Goal: Information Seeking & Learning: Understand process/instructions

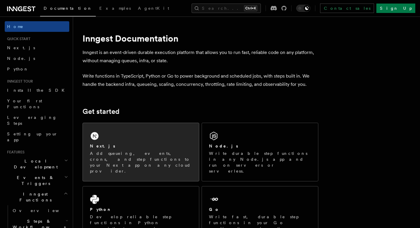
click at [130, 137] on div "Next.js Add queueing, events, crons, and step functions to your Next app on any…" at bounding box center [141, 152] width 116 height 58
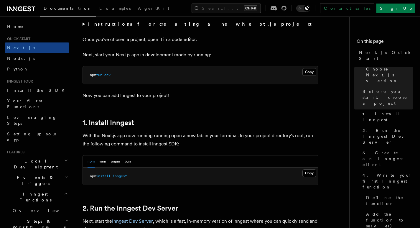
scroll to position [236, 0]
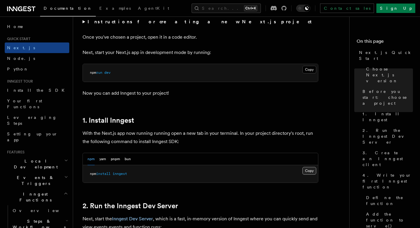
click at [307, 168] on button "Copy Copied" at bounding box center [309, 171] width 14 height 8
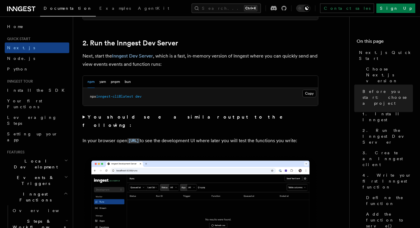
scroll to position [413, 0]
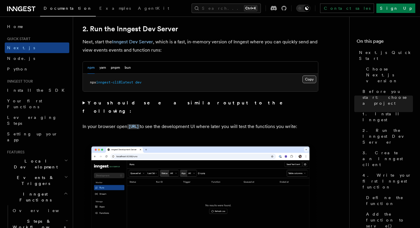
click at [308, 78] on button "Copy Copied" at bounding box center [309, 79] width 14 height 8
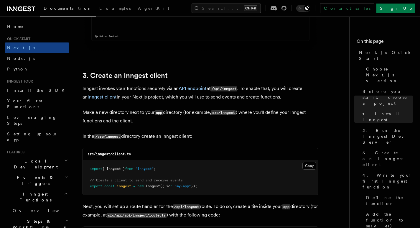
scroll to position [678, 0]
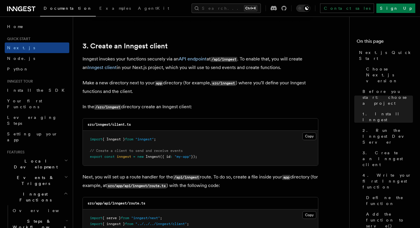
click at [99, 124] on code "src/inngest/client.ts" at bounding box center [109, 124] width 43 height 4
copy code "inngest"
drag, startPoint x: 113, startPoint y: 125, endPoint x: 142, endPoint y: 125, distance: 29.5
click at [142, 125] on div "src/inngest/client.ts" at bounding box center [200, 124] width 235 height 12
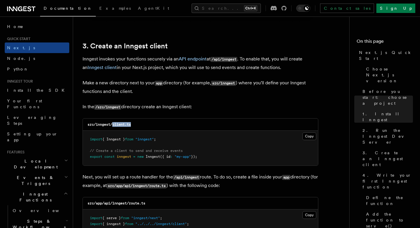
copy code "client.ts"
click at [308, 136] on button "Copy Copied" at bounding box center [309, 136] width 14 height 8
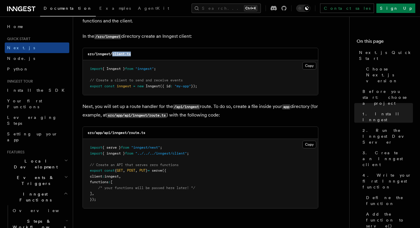
scroll to position [766, 0]
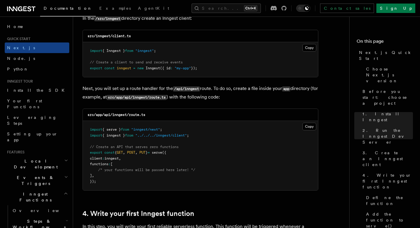
click at [106, 113] on code "src/app/api/inngest/route.ts" at bounding box center [117, 115] width 58 height 4
copy code "api"
click at [120, 116] on code "src/app/api/inngest/route.ts" at bounding box center [117, 115] width 58 height 4
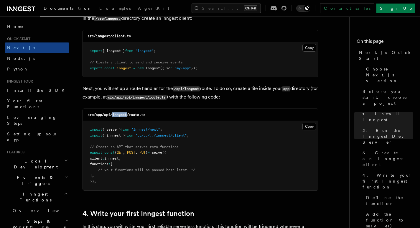
copy code "inngest"
drag, startPoint x: 130, startPoint y: 114, endPoint x: 157, endPoint y: 115, distance: 27.7
click at [157, 115] on div "src/app/api/inngest/route.ts" at bounding box center [200, 115] width 235 height 12
copy code "route.ts"
click at [314, 126] on button "Copy Copied" at bounding box center [309, 127] width 14 height 8
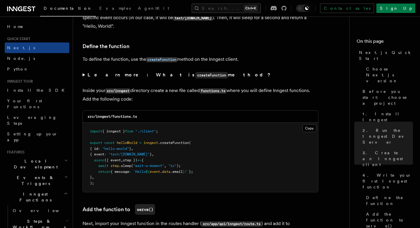
scroll to position [1002, 0]
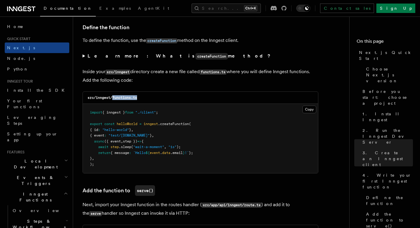
drag, startPoint x: 112, startPoint y: 97, endPoint x: 141, endPoint y: 96, distance: 28.6
click at [141, 96] on div "src/inngest/functions.ts" at bounding box center [200, 98] width 235 height 12
copy code "functions.ts"
click at [309, 110] on button "Copy Copied" at bounding box center [309, 110] width 14 height 8
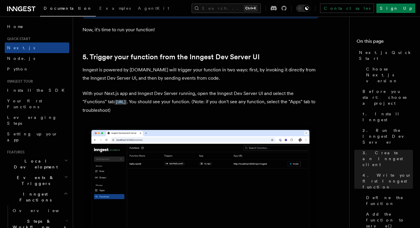
scroll to position [1356, 0]
